Goal: Task Accomplishment & Management: Complete application form

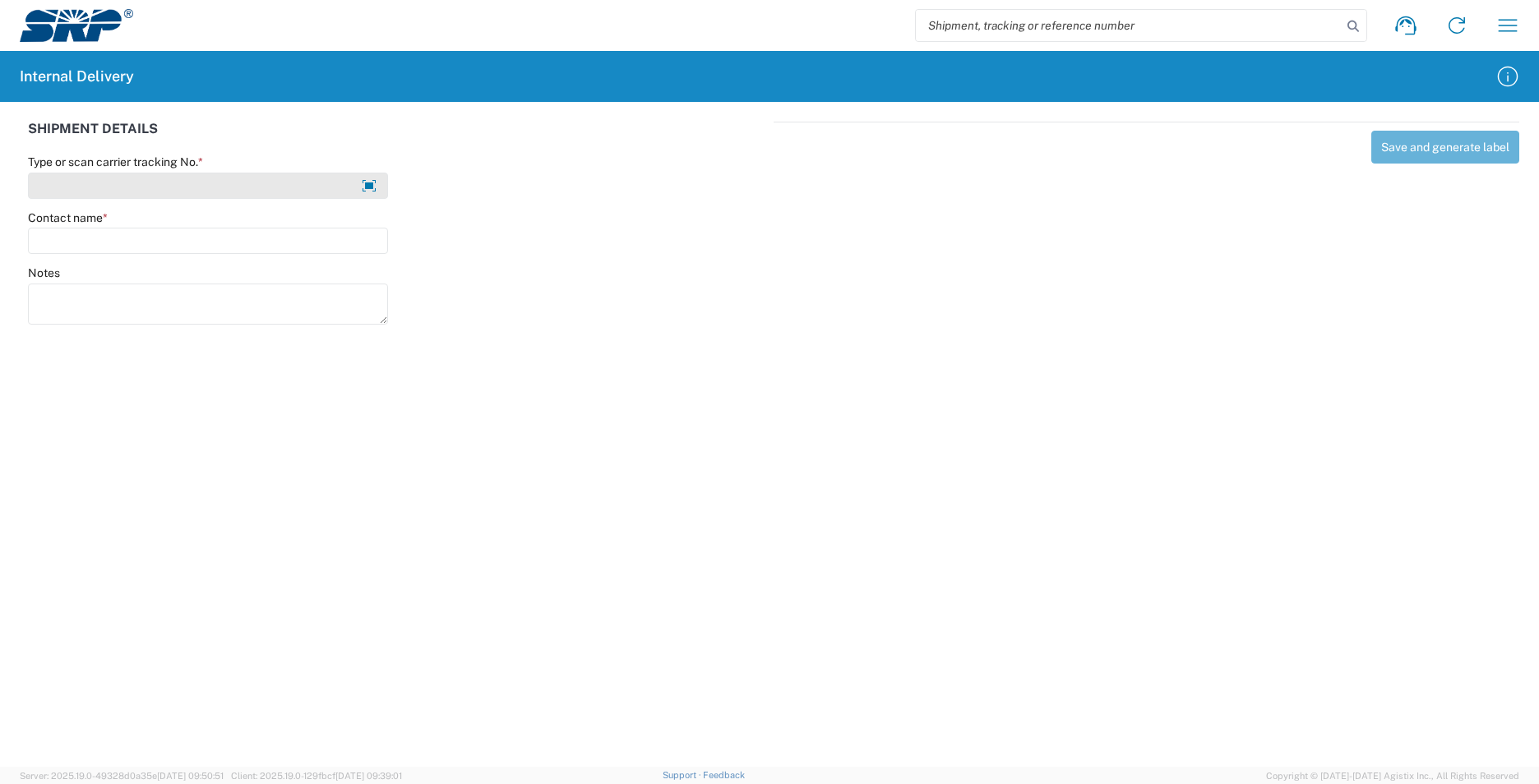
drag, startPoint x: 0, startPoint y: 0, endPoint x: 168, endPoint y: 191, distance: 254.4
click at [168, 191] on input "Type or scan carrier tracking No. *" at bounding box center [208, 186] width 360 height 26
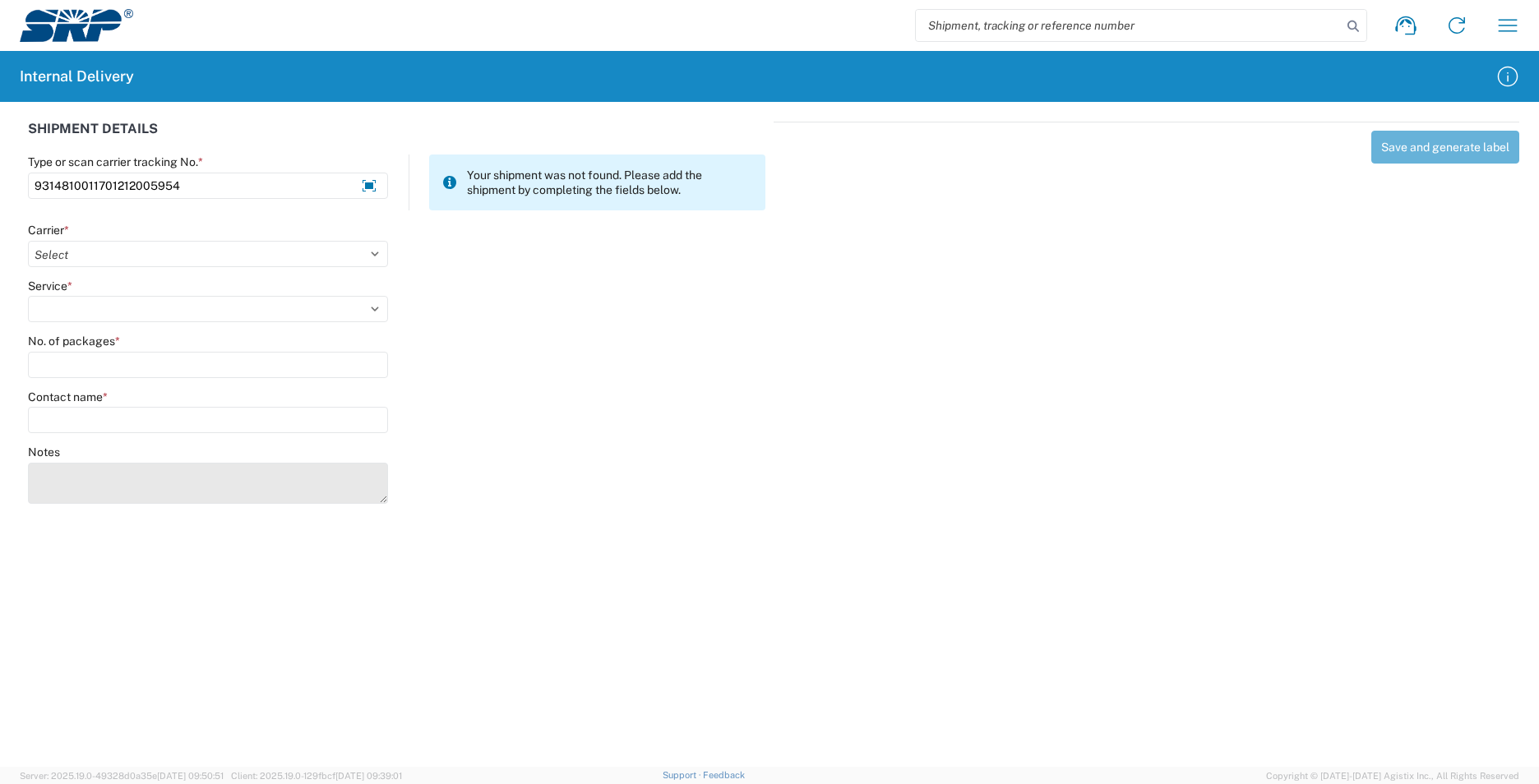
type input "9314810011701212005954"
click at [130, 483] on textarea "Notes" at bounding box center [208, 483] width 360 height 41
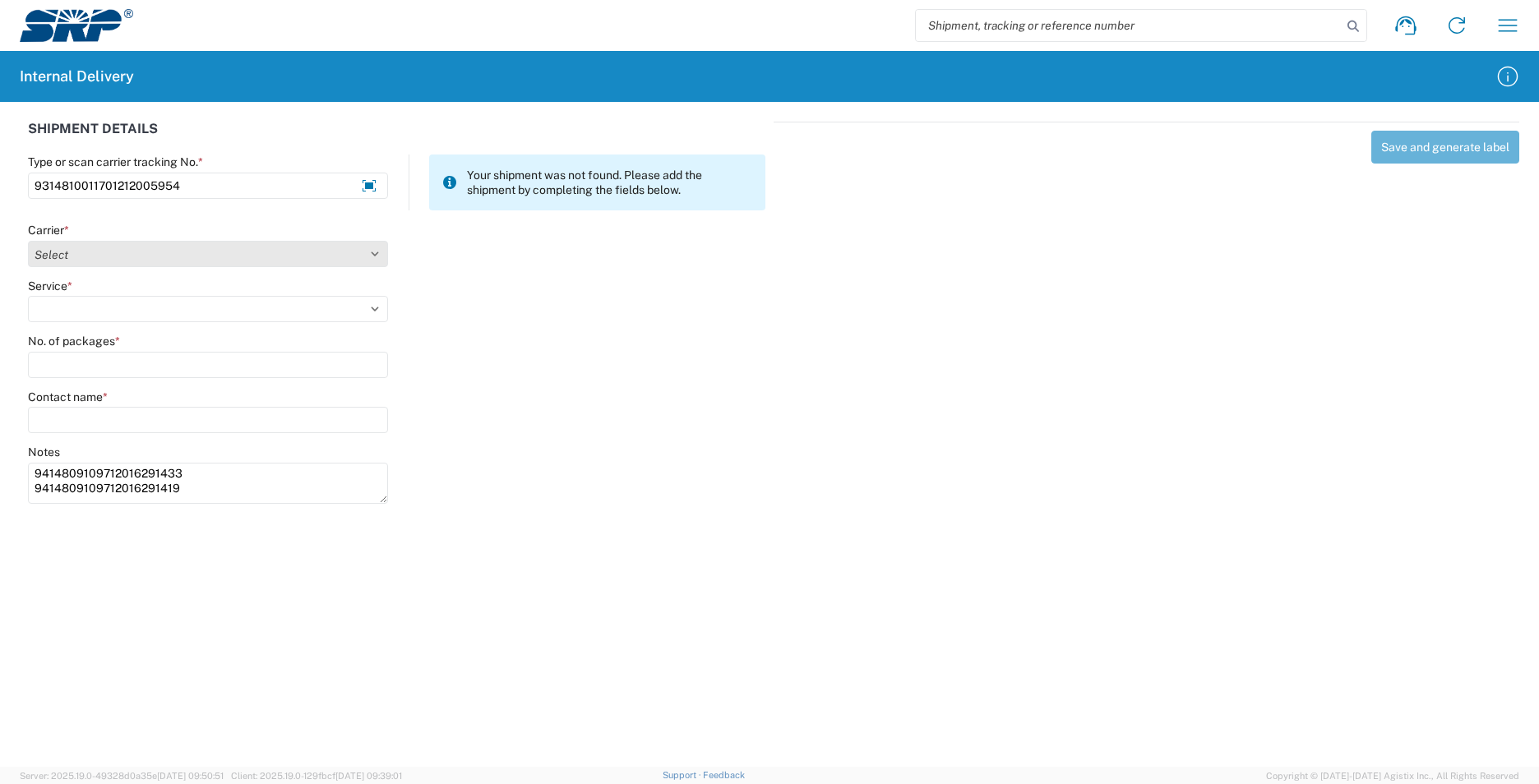
type textarea "9414809109712016291433 9414809109712016291419"
drag, startPoint x: 84, startPoint y: 252, endPoint x: 72, endPoint y: 254, distance: 12.2
click at [84, 253] on select "Select AcctPay Amazon Logistics ATI Trucking BC Dimerco Logistics Empire Southw…" at bounding box center [208, 254] width 360 height 26
select select "137"
click at [28, 240] on select "Select AcctPay Amazon Logistics ATI Trucking BC Dimerco Logistics Empire Southw…" at bounding box center [208, 254] width 360 height 26
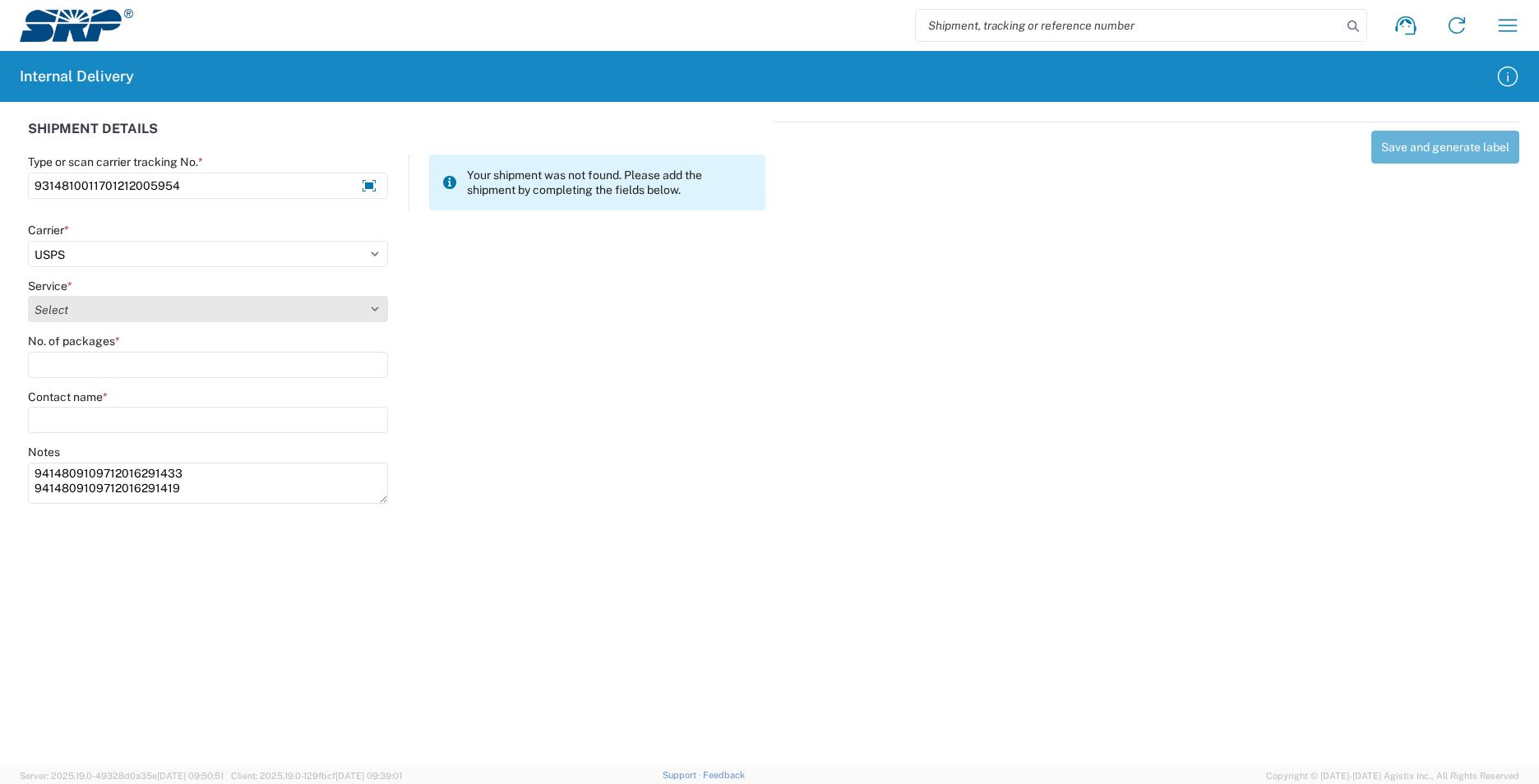
click at [47, 304] on select "Select 3 - 5 Day Bound Printed Matter Express Mail Flat-Rate Envelope Express M…" at bounding box center [208, 309] width 360 height 26
select select "17817"
click at [48, 304] on select "Select 3 - 5 Day Bound Printed Matter Express Mail Flat-Rate Envelope Express M…" at bounding box center [208, 309] width 360 height 26
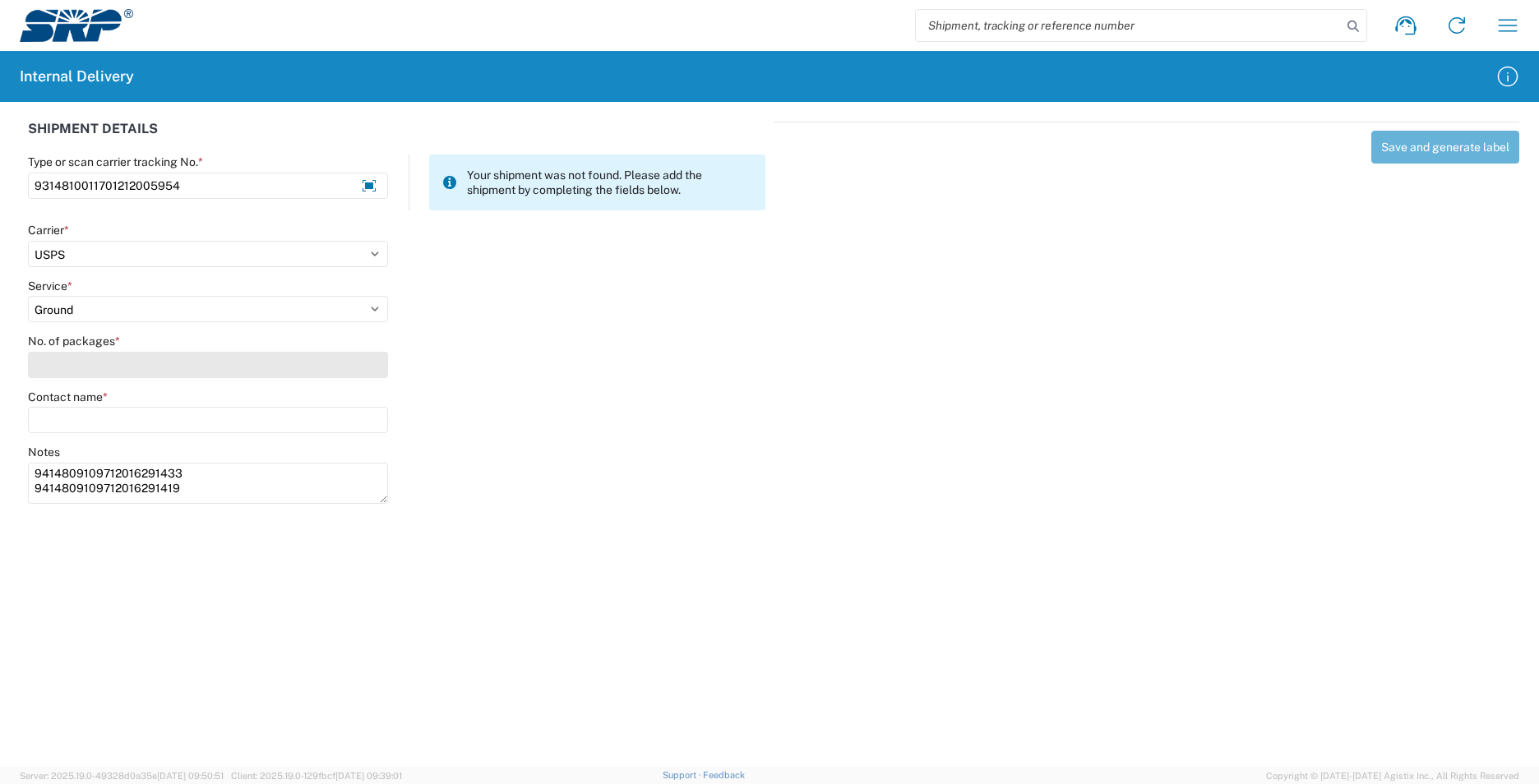
click at [70, 366] on input "No. of packages *" at bounding box center [208, 365] width 360 height 26
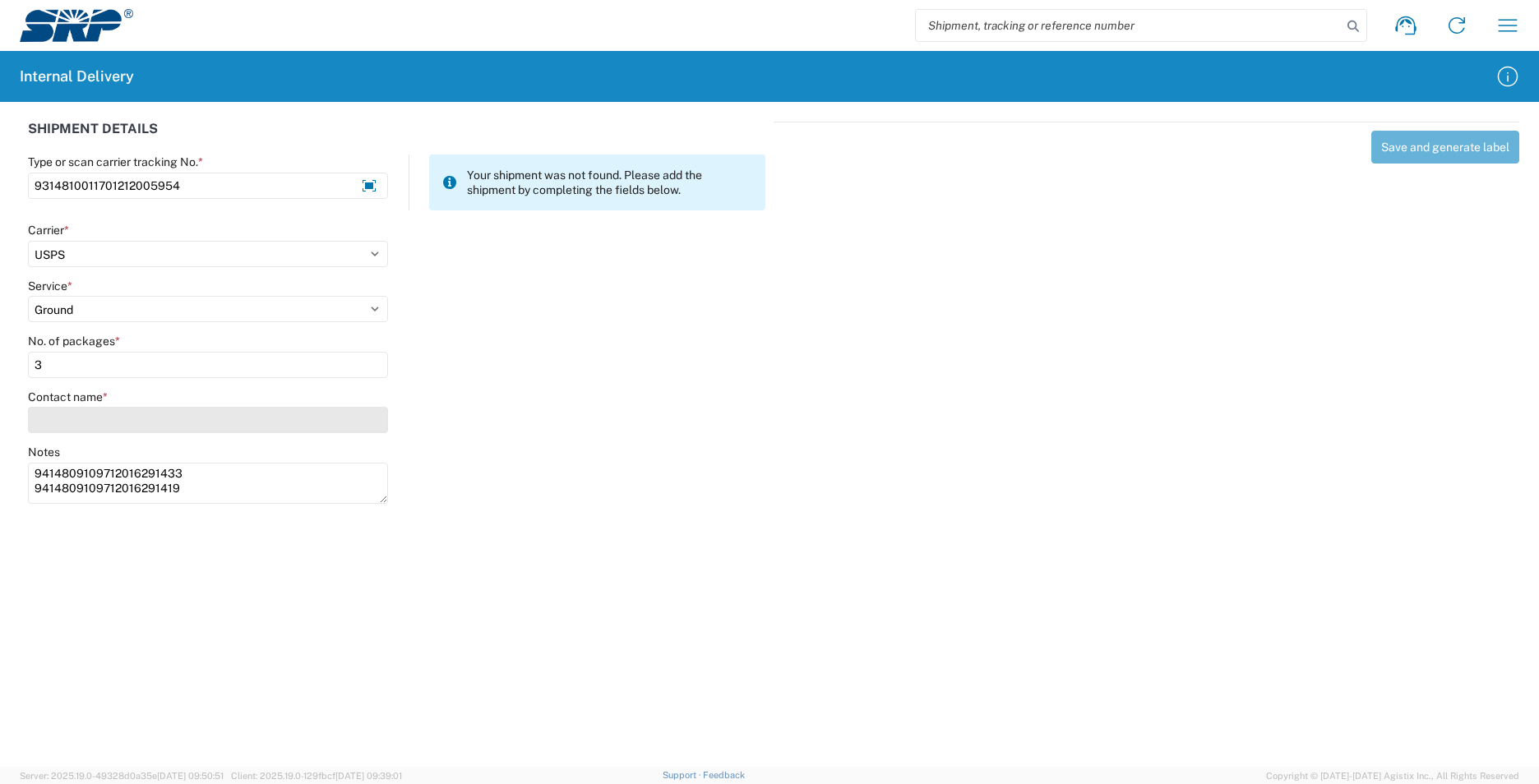
type input "3"
click at [80, 408] on input "Contact name *" at bounding box center [208, 420] width 360 height 26
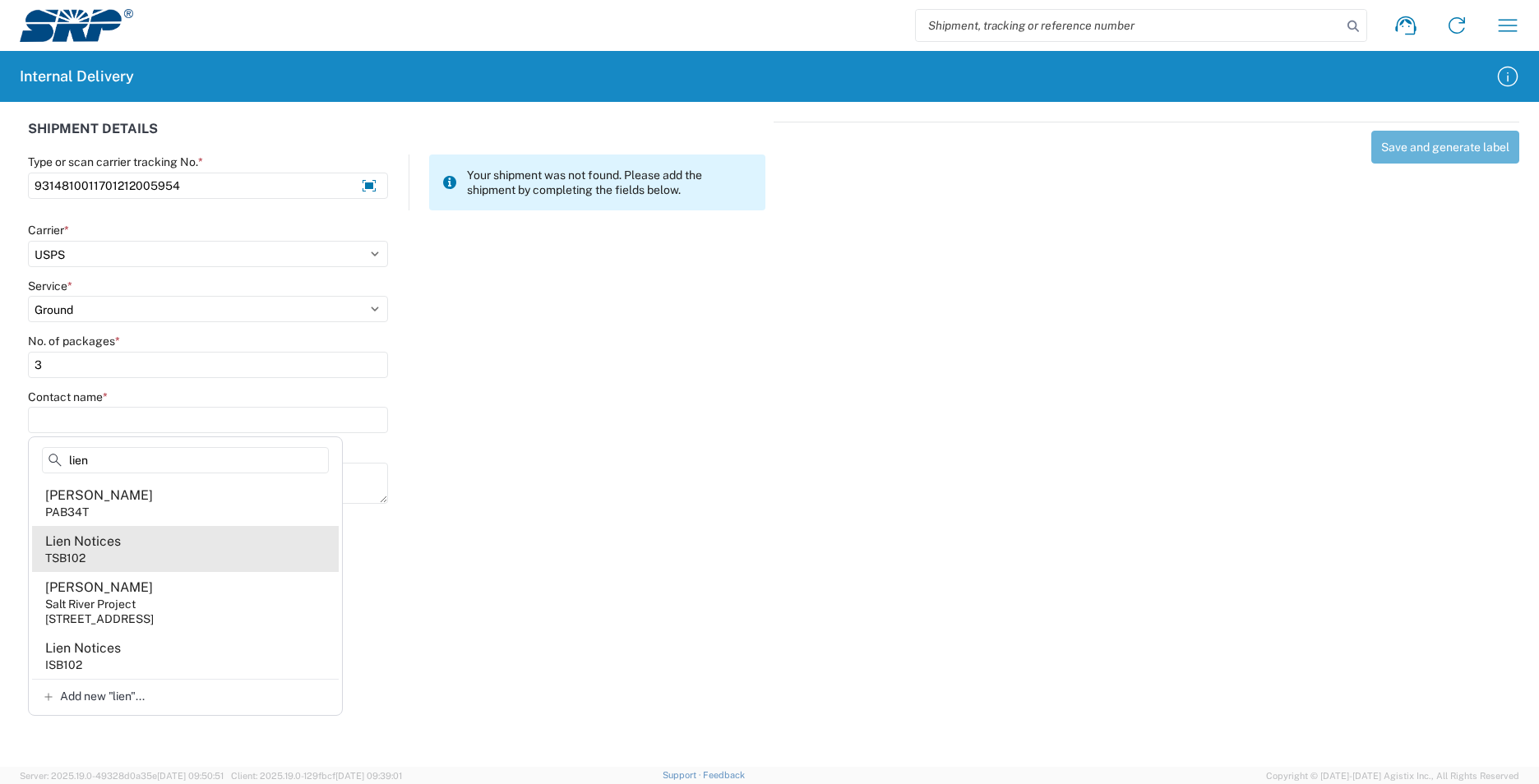
type input "lien"
click at [163, 537] on agx-address-suggestion-item "Lien Notices TSB102" at bounding box center [185, 549] width 307 height 46
type input "Lien Notices"
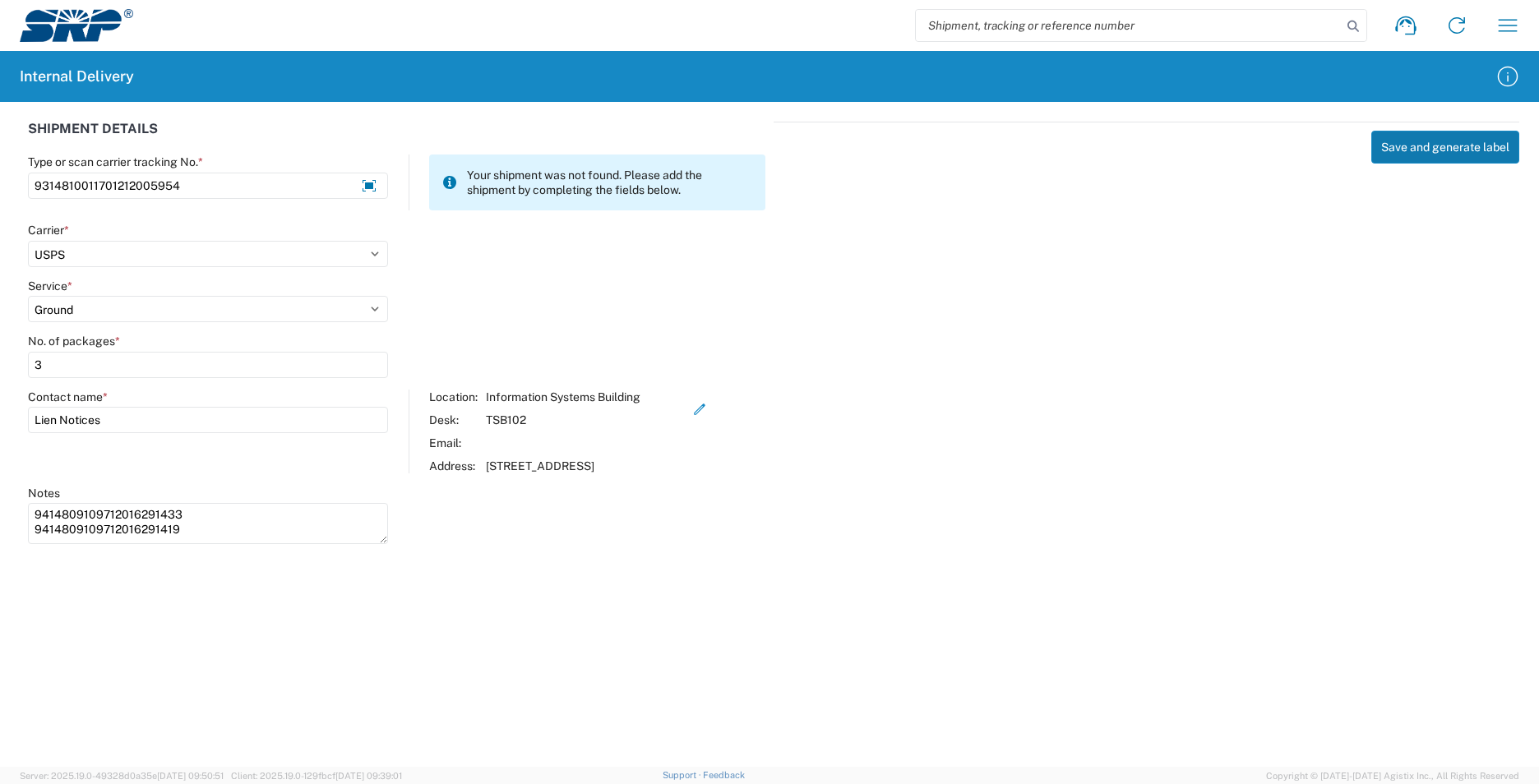
click at [1435, 148] on button "Save and generate label" at bounding box center [1445, 147] width 148 height 33
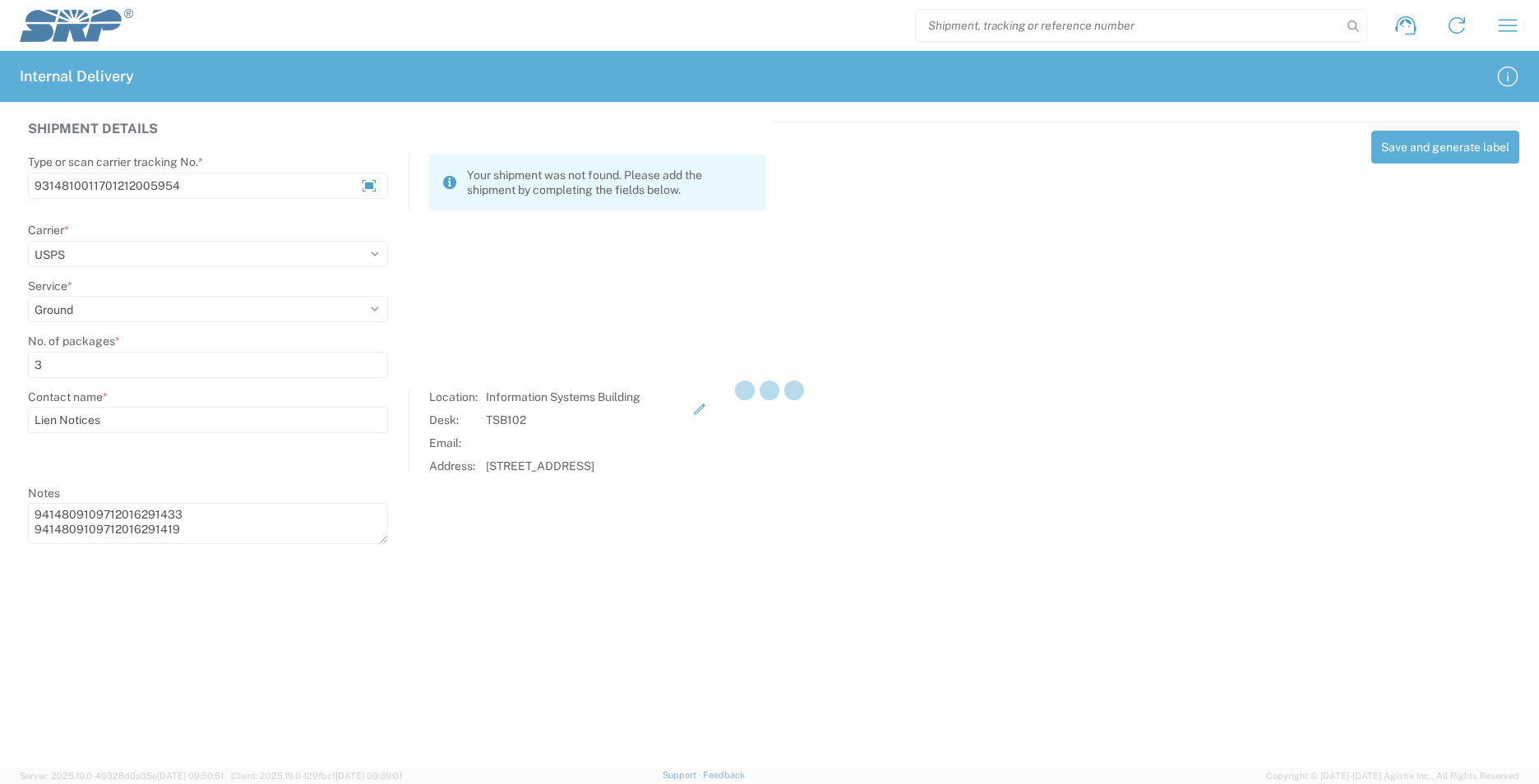
select select
